Goal: Find specific page/section: Find specific page/section

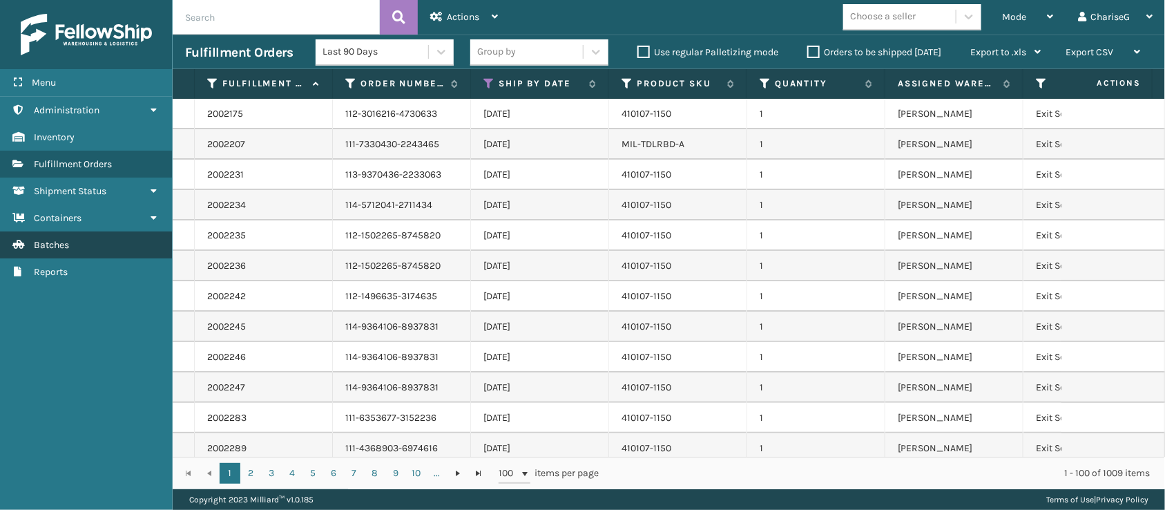
click at [88, 242] on link "Batches" at bounding box center [86, 244] width 172 height 27
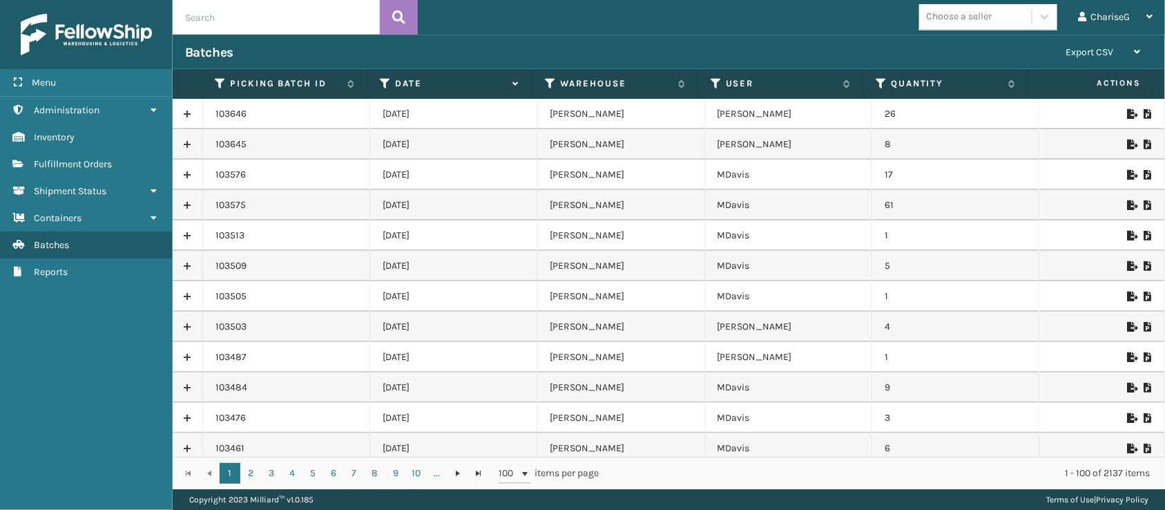
click at [1127, 145] on icon at bounding box center [1131, 145] width 8 height 10
click at [1127, 115] on icon at bounding box center [1131, 114] width 8 height 10
